Goal: Information Seeking & Learning: Learn about a topic

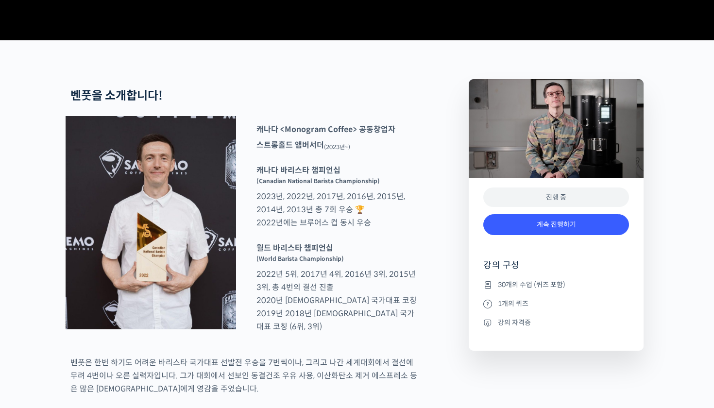
scroll to position [378, 0]
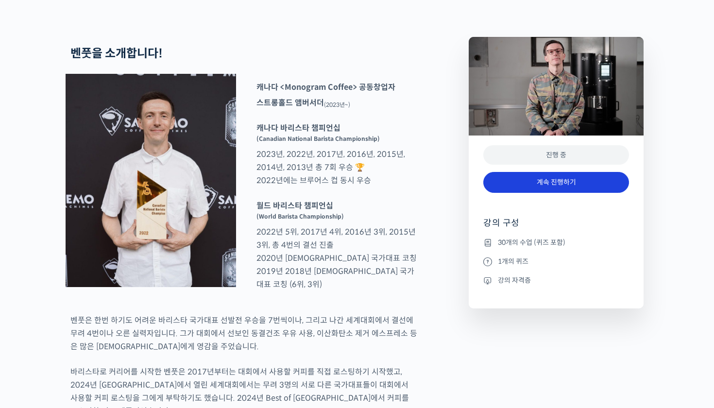
click at [544, 193] on link "계속 진행하기" at bounding box center [556, 182] width 146 height 21
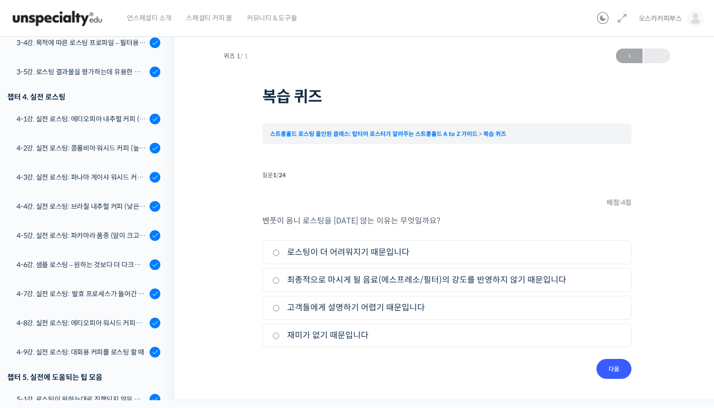
scroll to position [577, 0]
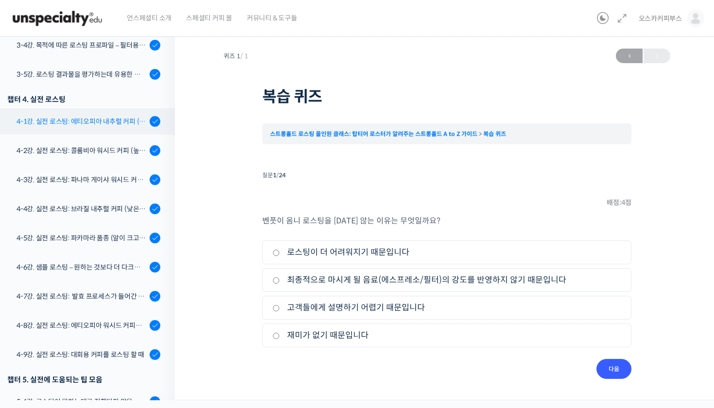
click at [112, 111] on link "4-1강. 실전 로스팅: 에티오피아 내추럴 커피 (당분이 많이 포함되어 있고 색이 고르지 않은 경우)" at bounding box center [85, 121] width 180 height 26
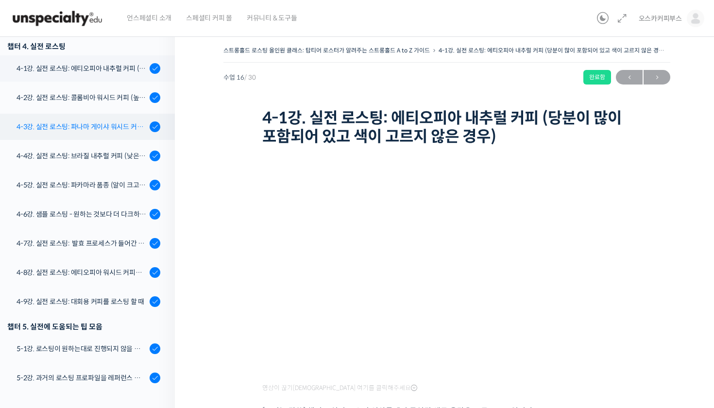
click at [104, 127] on div "4-3강. 실전 로스팅: 파나마 게이샤 워시드 커피 (플레이버 프로파일이 로스팅하기 까다로운 경우)" at bounding box center [82, 126] width 130 height 11
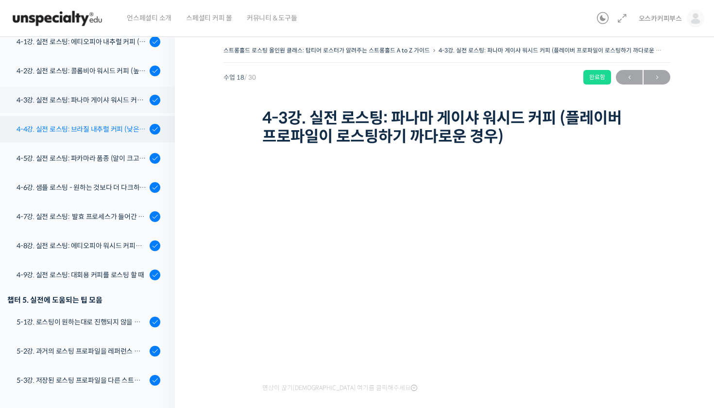
scroll to position [645, 0]
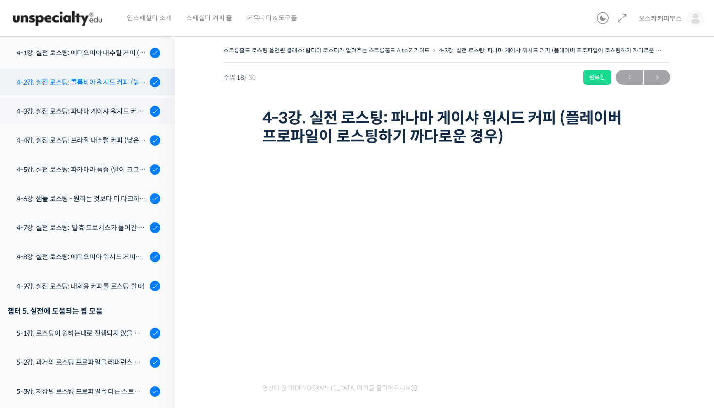
click at [120, 84] on div "4-2강. 실전 로스팅: 콜롬비아 워시드 커피 (높은 밀도와 수분율 때문에 1차 크랙에서 많은 수분을 방출하는 경우)" at bounding box center [82, 82] width 130 height 11
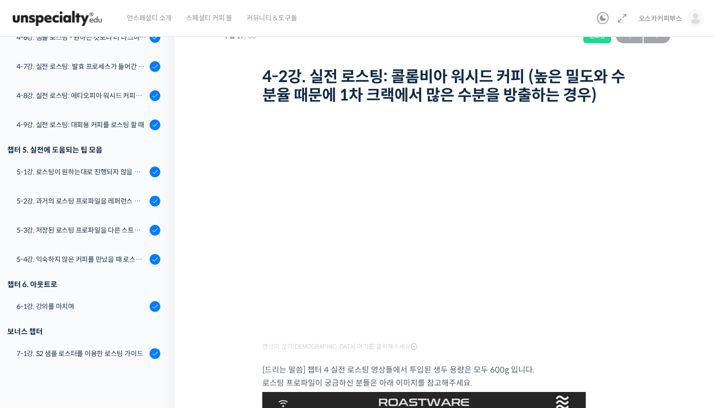
scroll to position [771, 0]
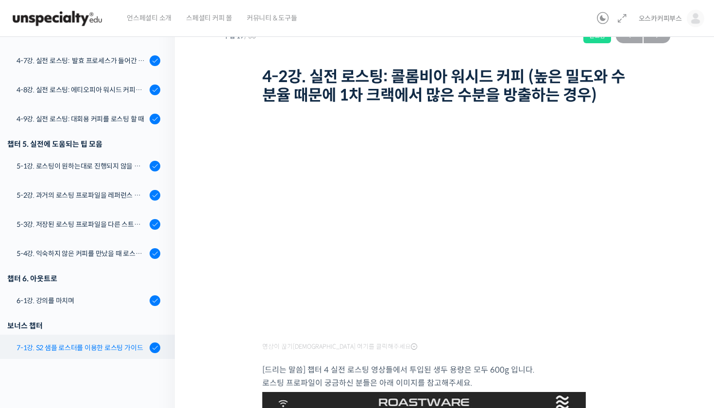
click at [88, 359] on link "7-1강. S2 샘플 로스터를 이용한 로스팅 가이드" at bounding box center [85, 348] width 180 height 26
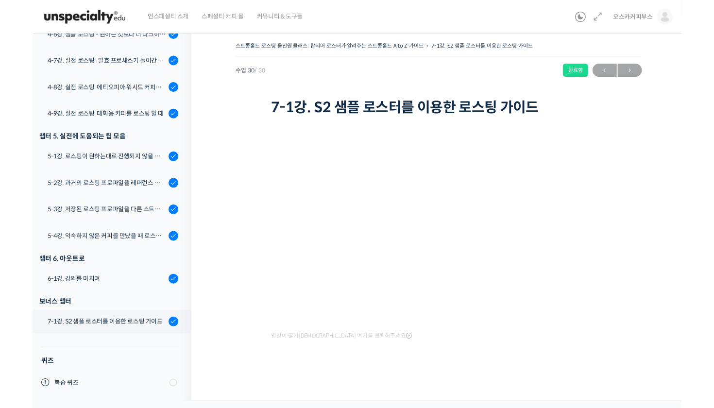
scroll to position [806, 0]
